Goal: Task Accomplishment & Management: Use online tool/utility

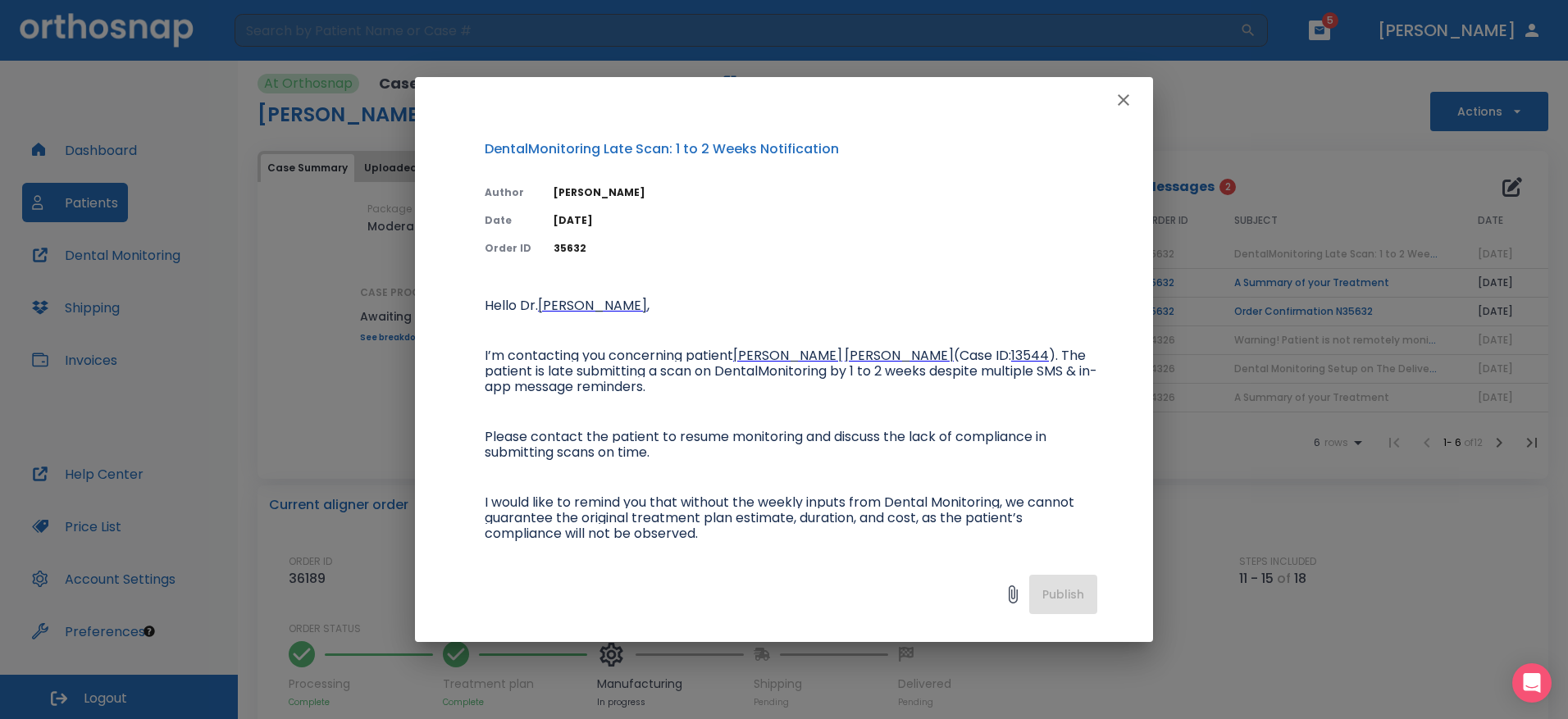
click at [1122, 111] on button "button" at bounding box center [1123, 100] width 33 height 33
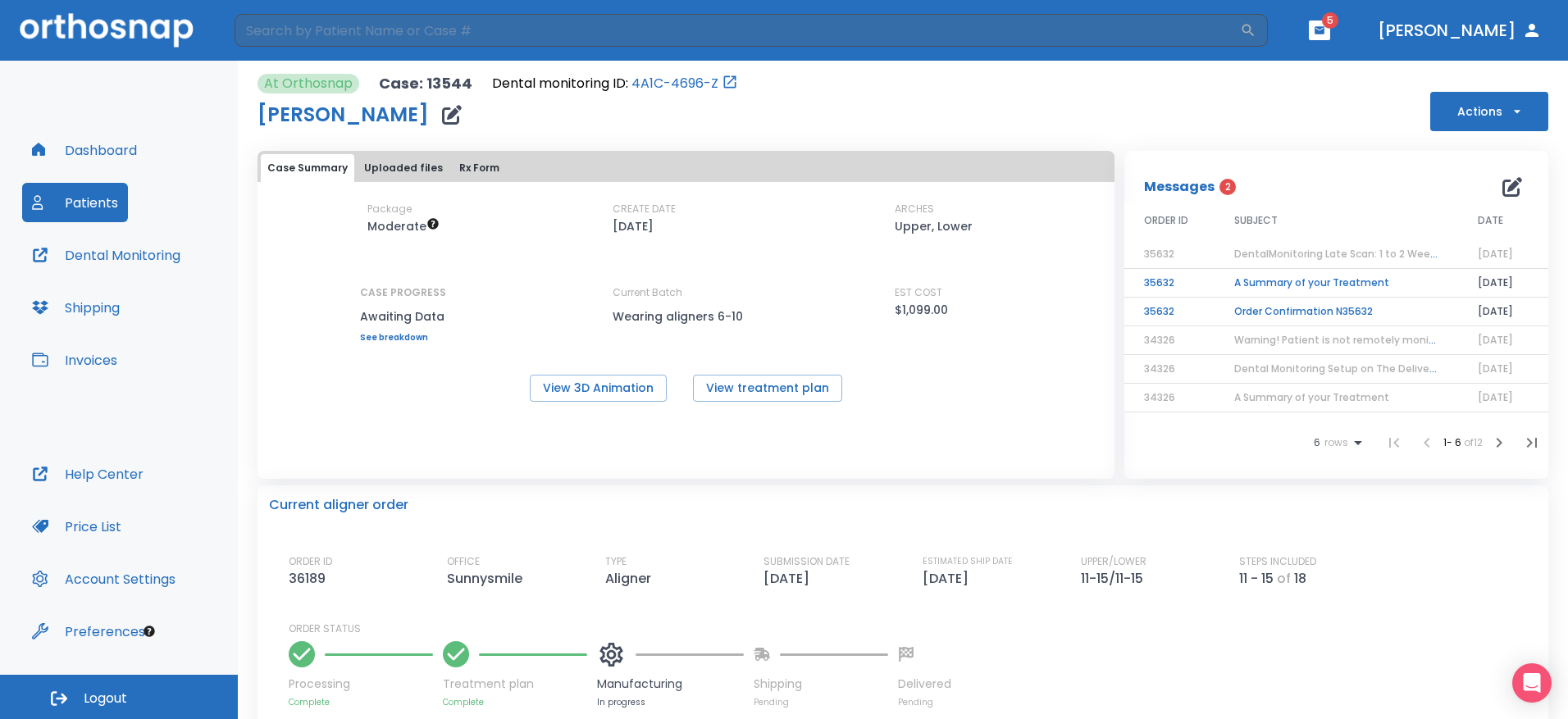
click at [107, 198] on button "Patients" at bounding box center [75, 202] width 106 height 39
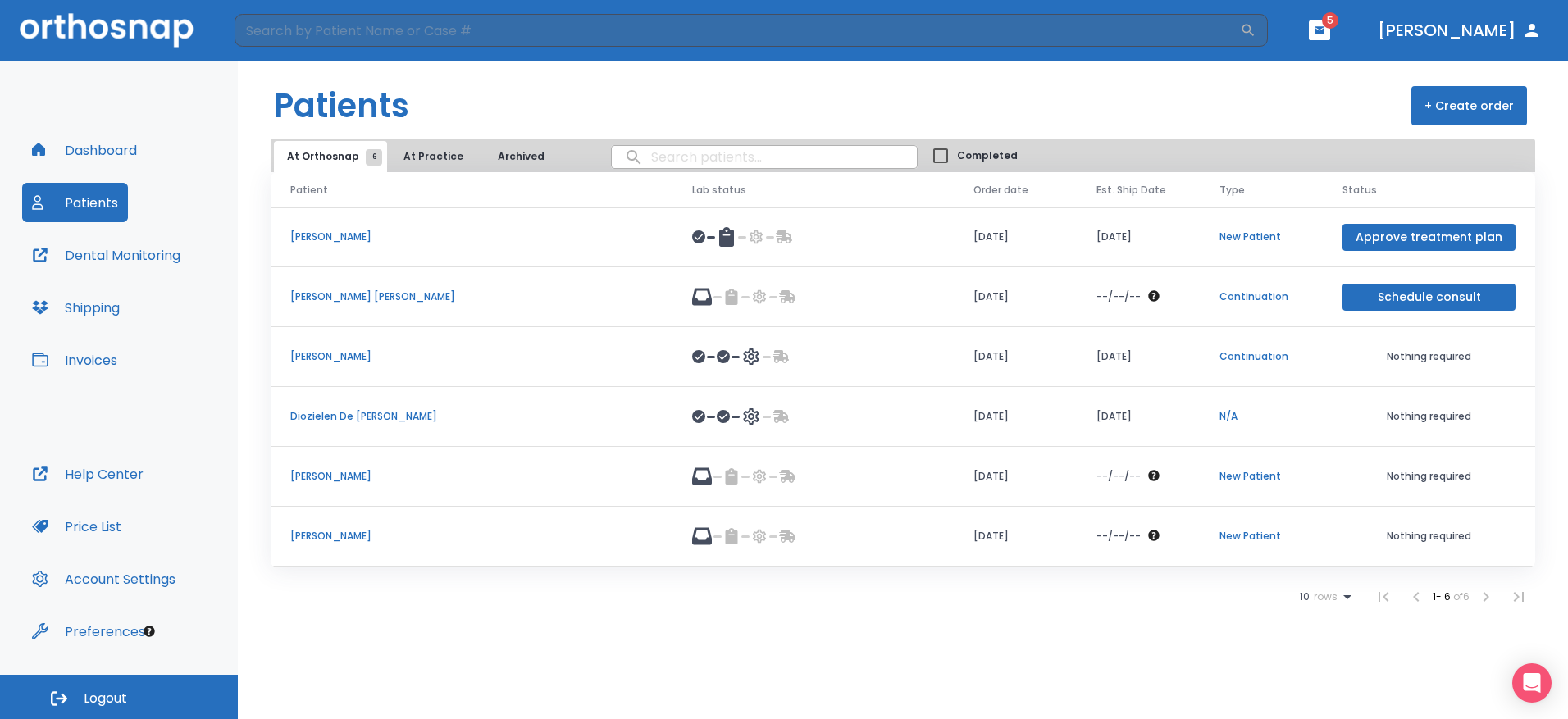
click at [1298, 295] on p "Continuation" at bounding box center [1261, 297] width 84 height 15
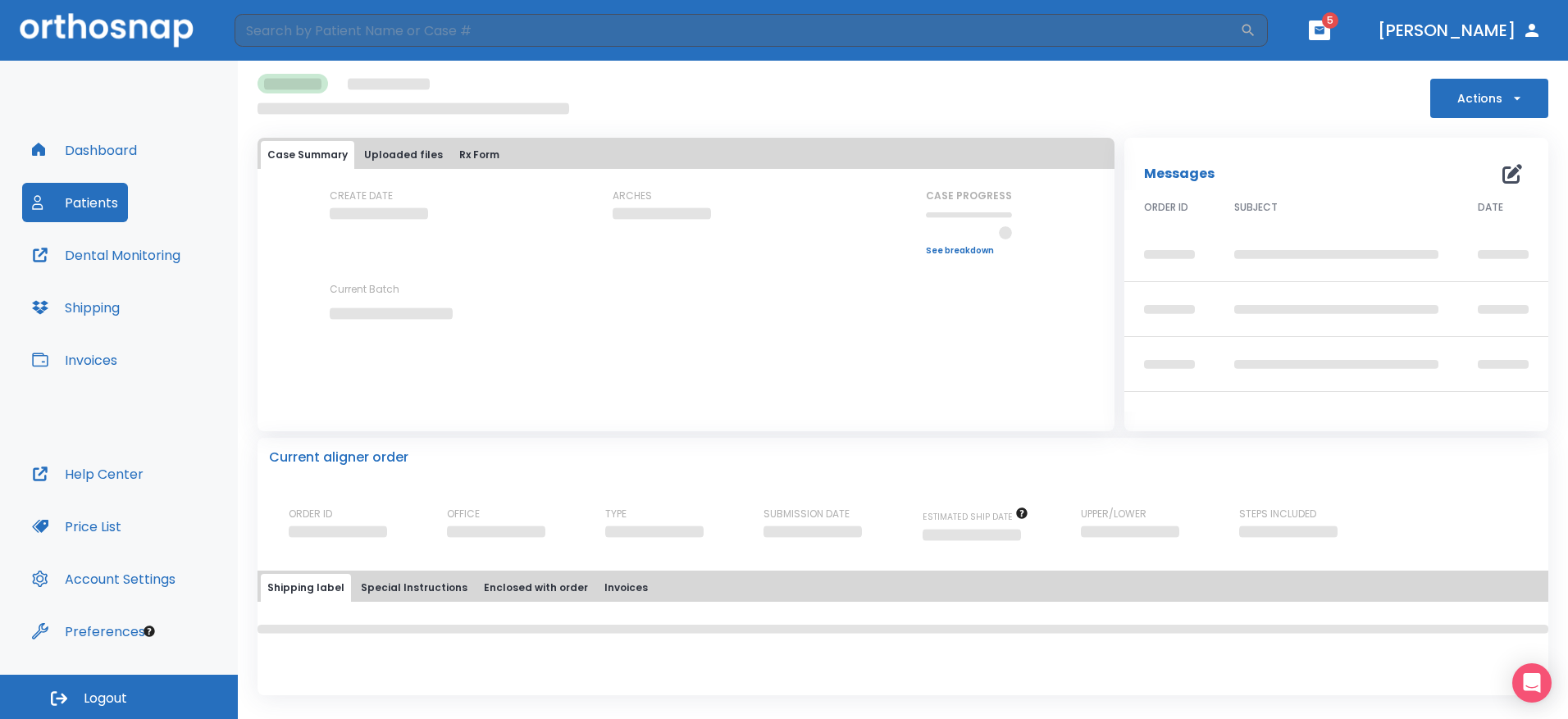
click at [1207, 282] on td at bounding box center [1170, 255] width 91 height 55
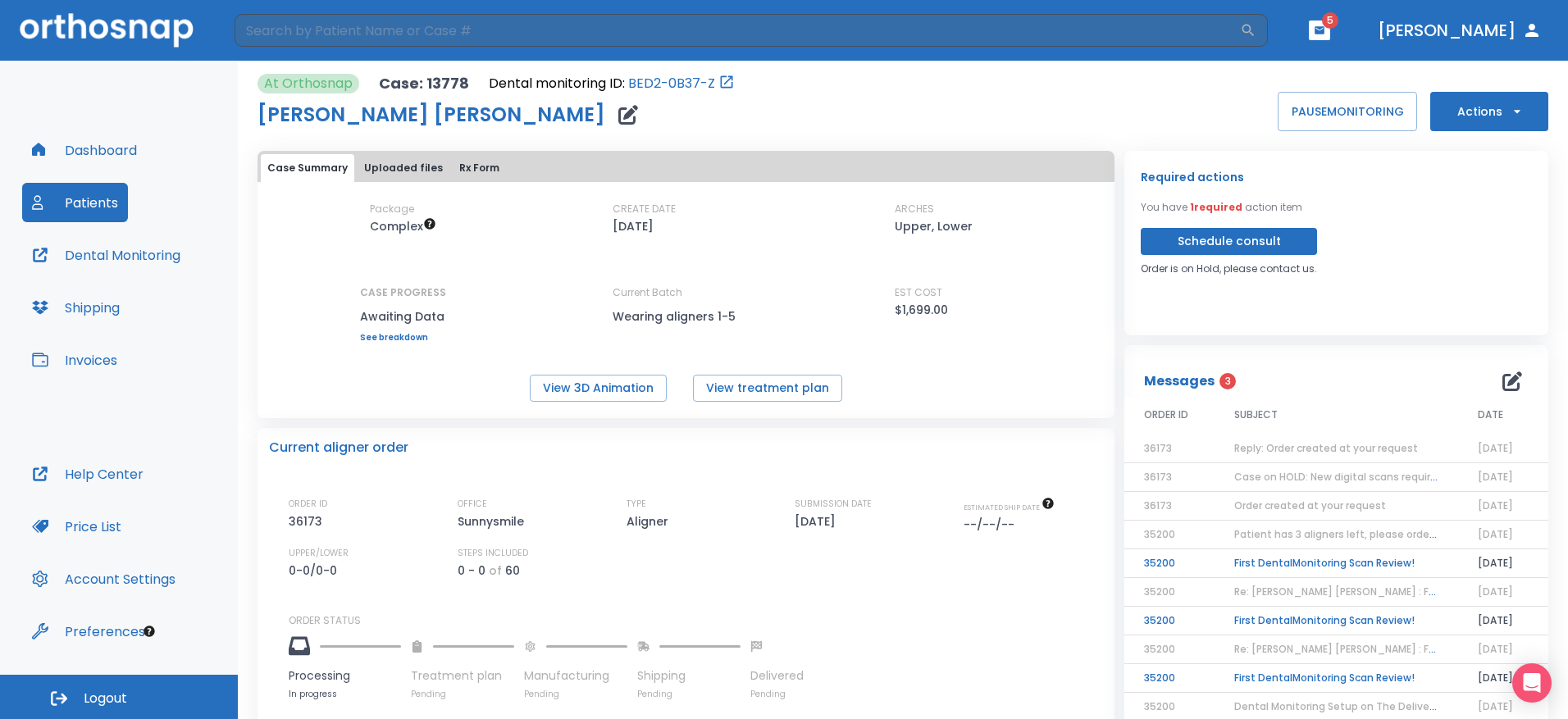
click at [1204, 206] on span "1 required" at bounding box center [1216, 207] width 53 height 14
click at [1233, 246] on button "Schedule consult" at bounding box center [1229, 241] width 176 height 27
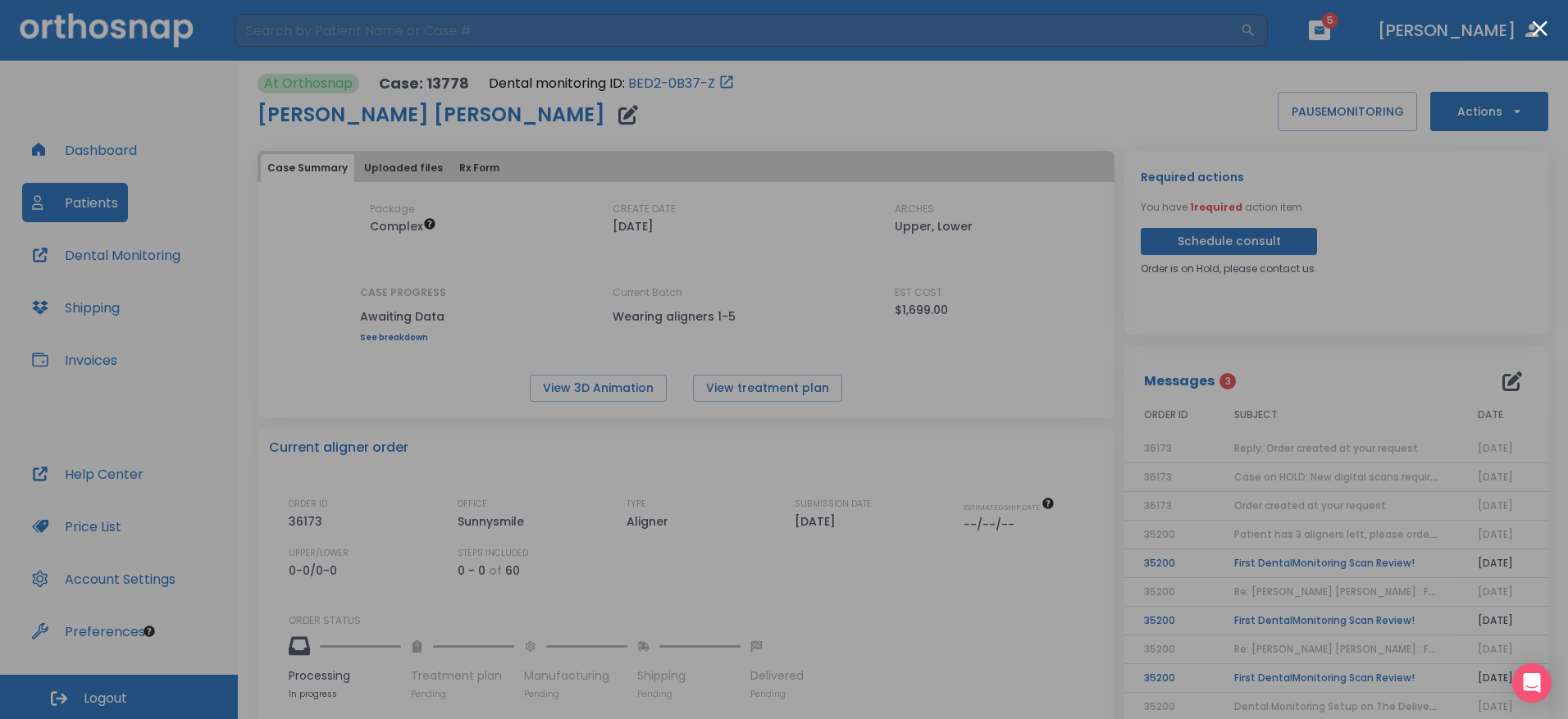
click at [1235, 161] on div at bounding box center [784, 360] width 1568 height 719
